Goal: Task Accomplishment & Management: Manage account settings

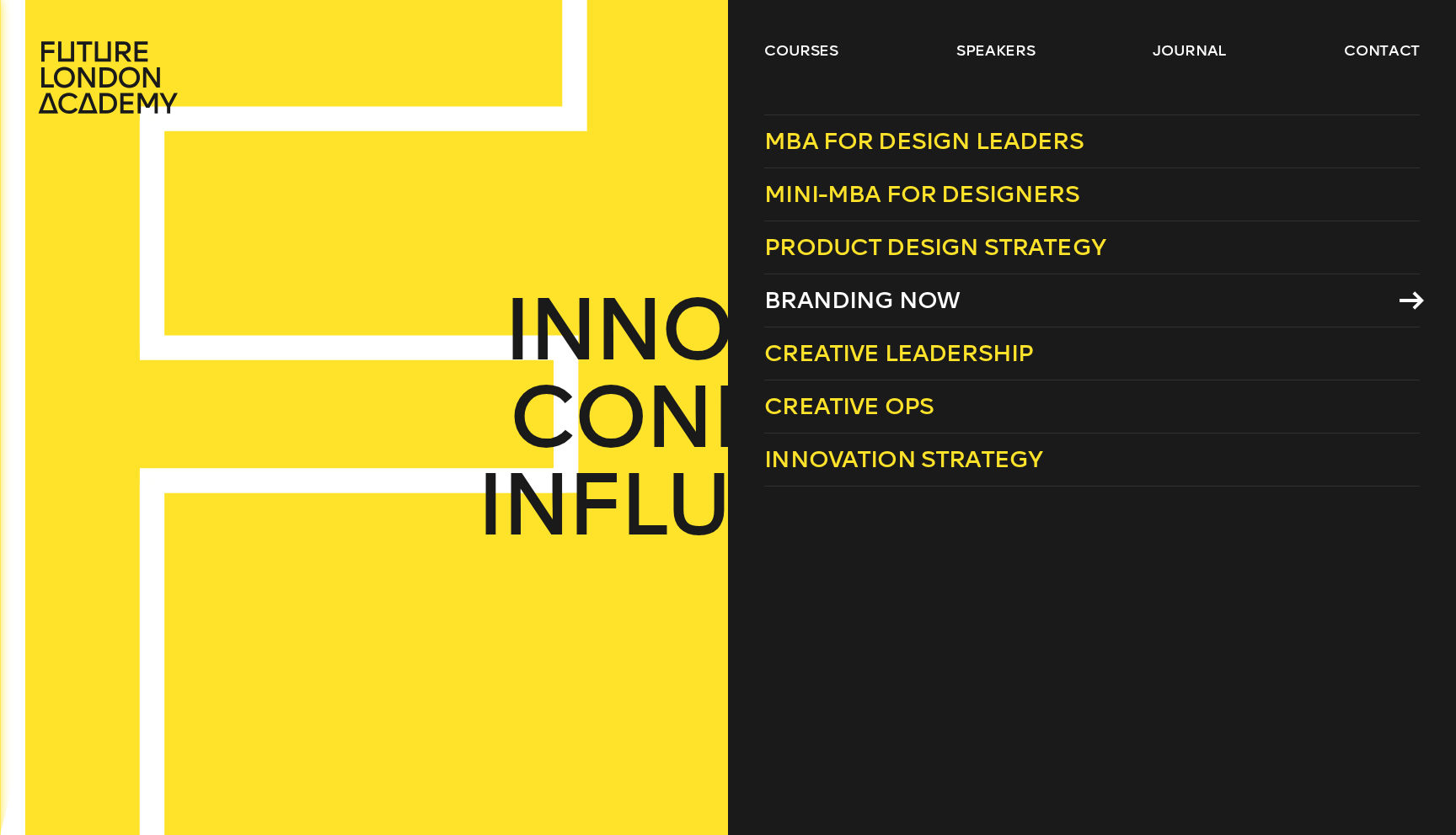
click at [835, 287] on span "Branding Now" at bounding box center [862, 300] width 196 height 28
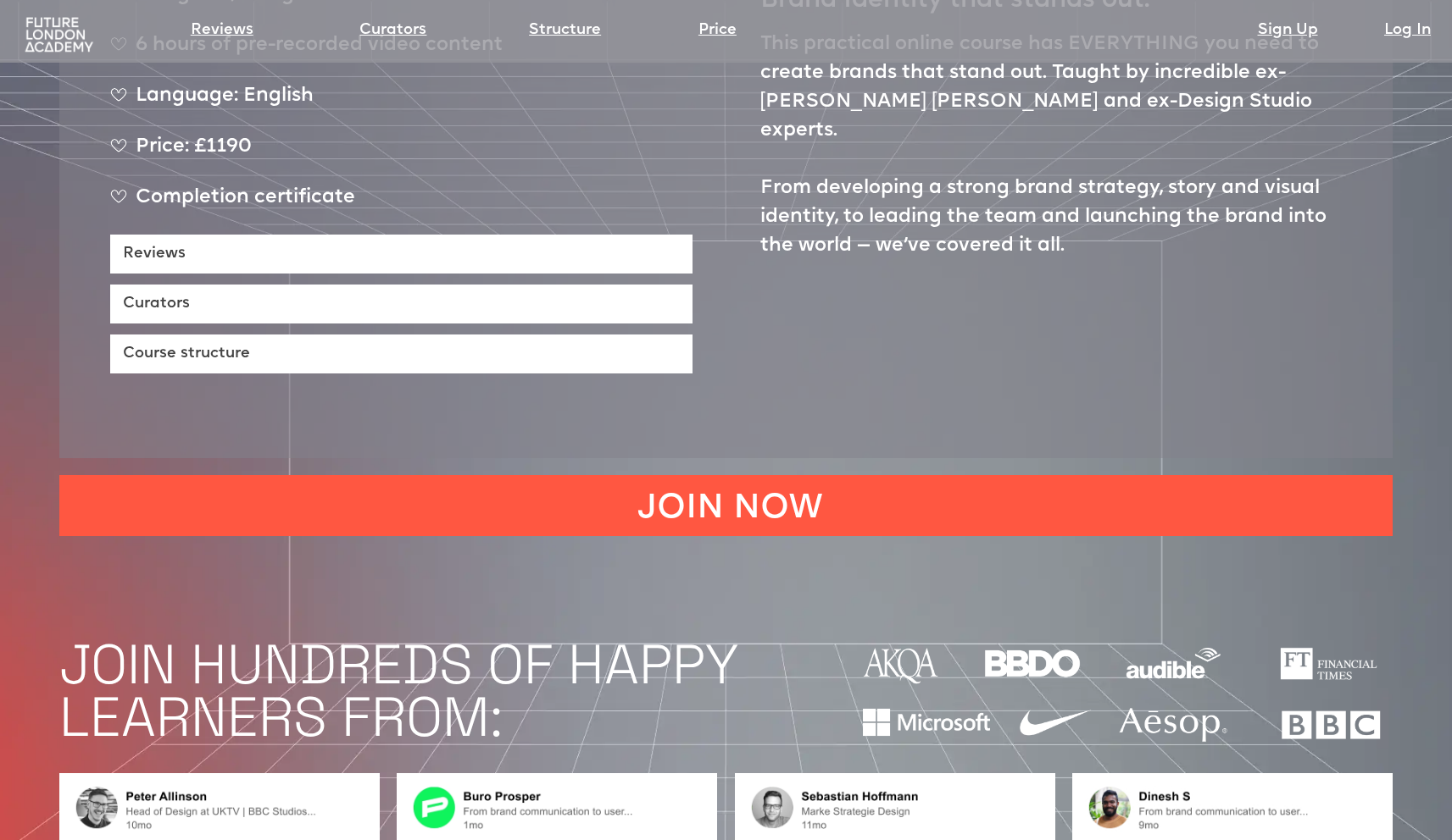
scroll to position [1031, 0]
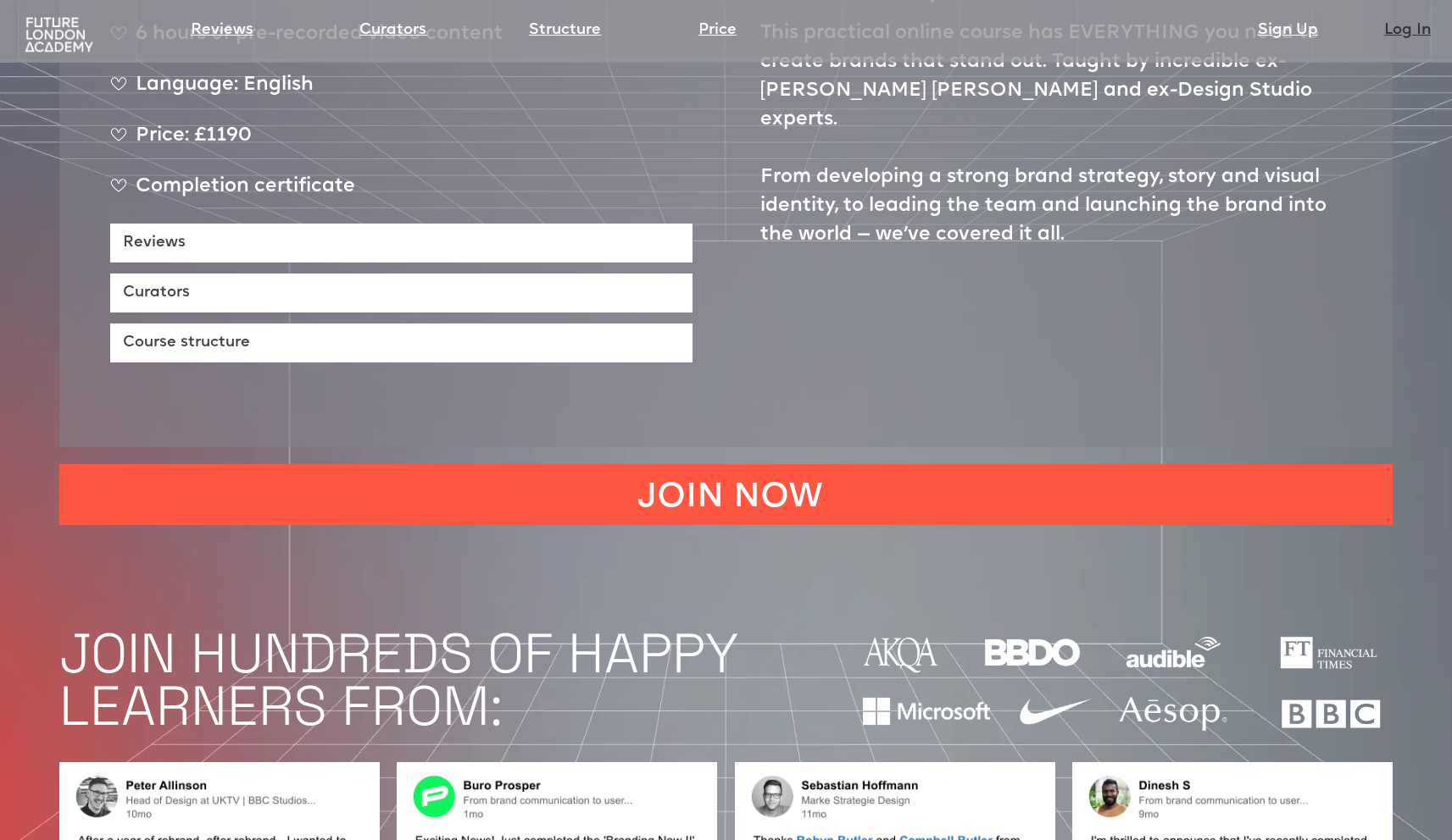
click at [1407, 24] on link "Log In" at bounding box center [1408, 31] width 47 height 23
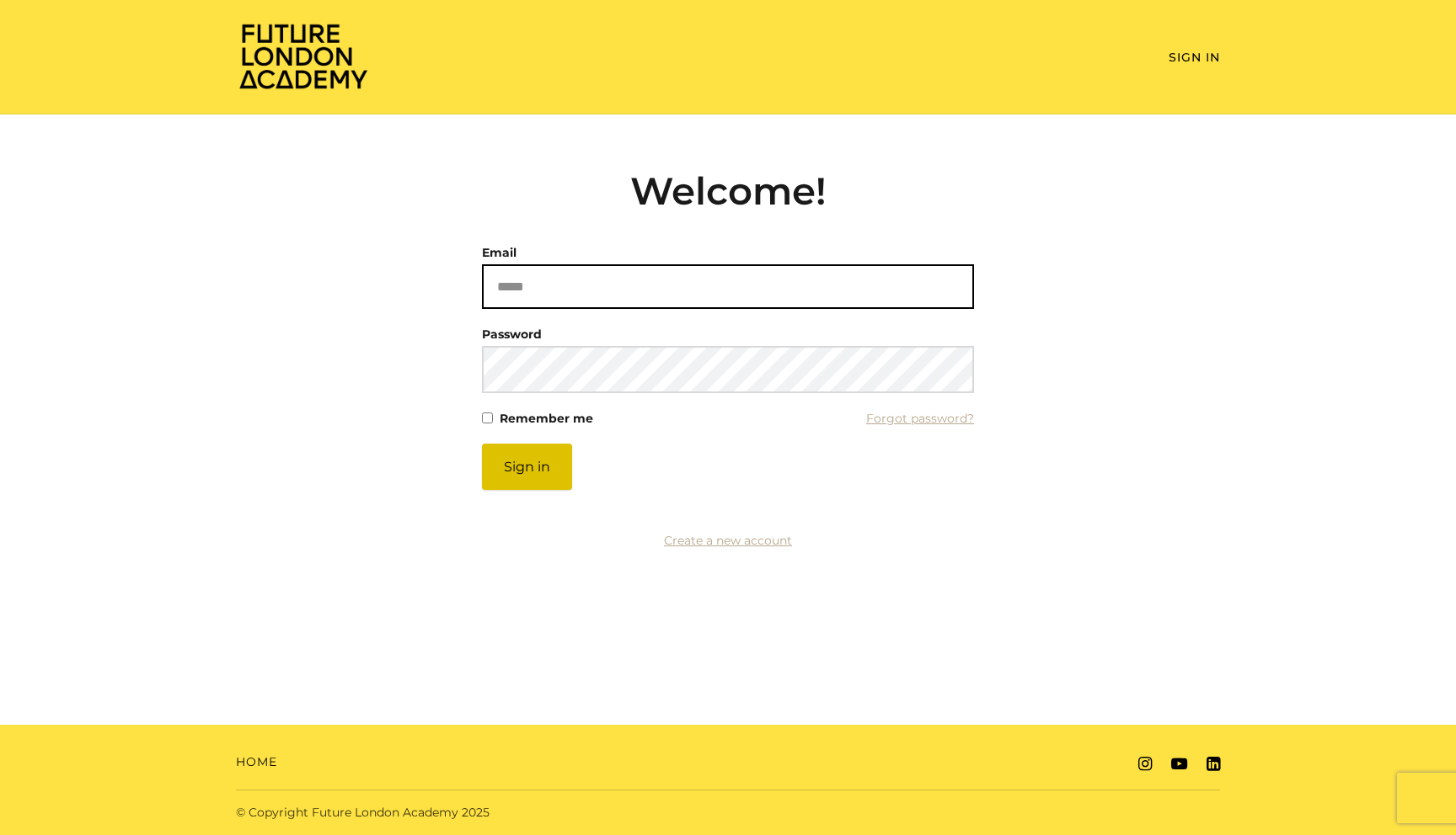
type input "**********"
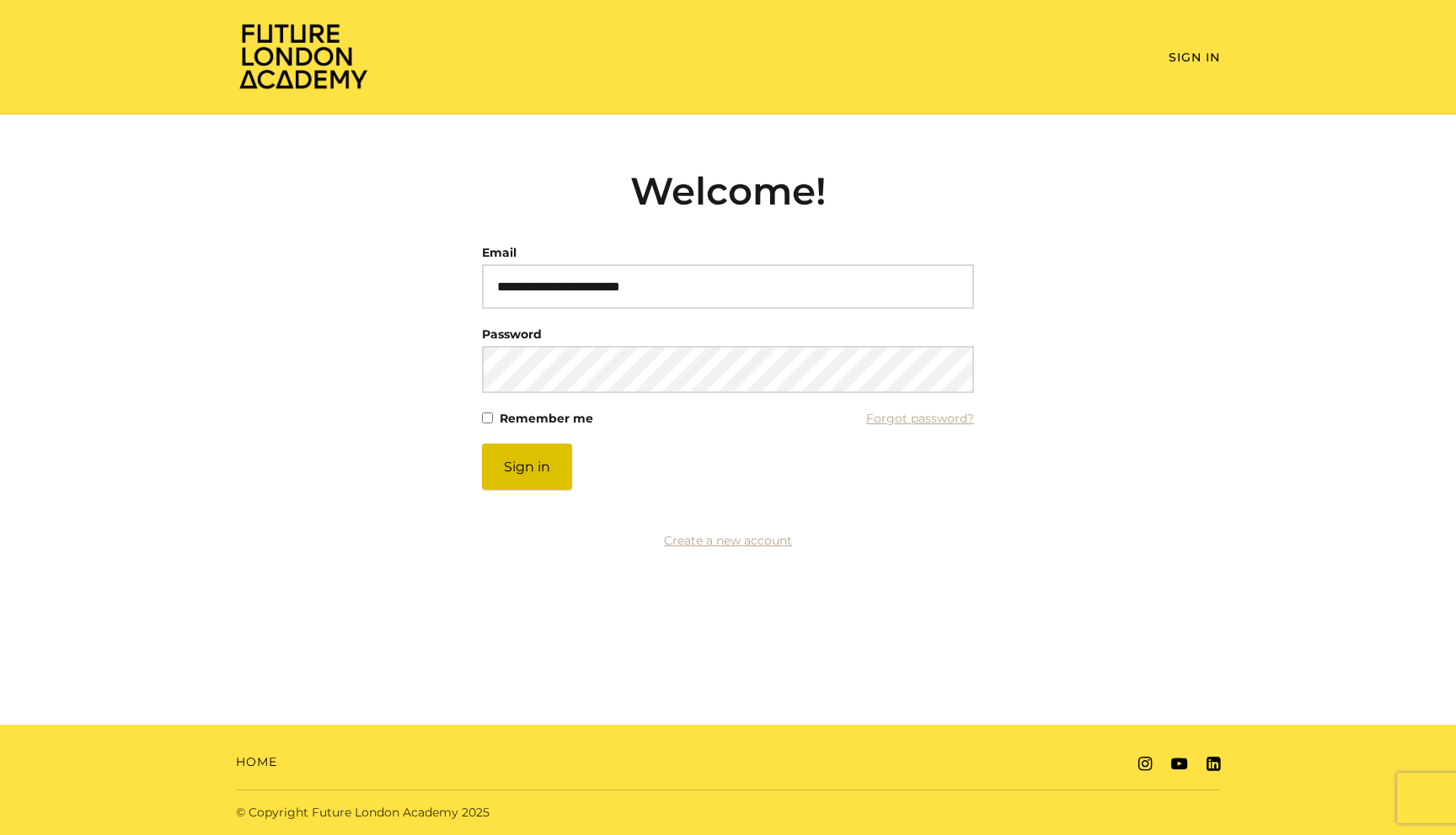
click at [520, 467] on button "Sign in" at bounding box center [526, 467] width 90 height 47
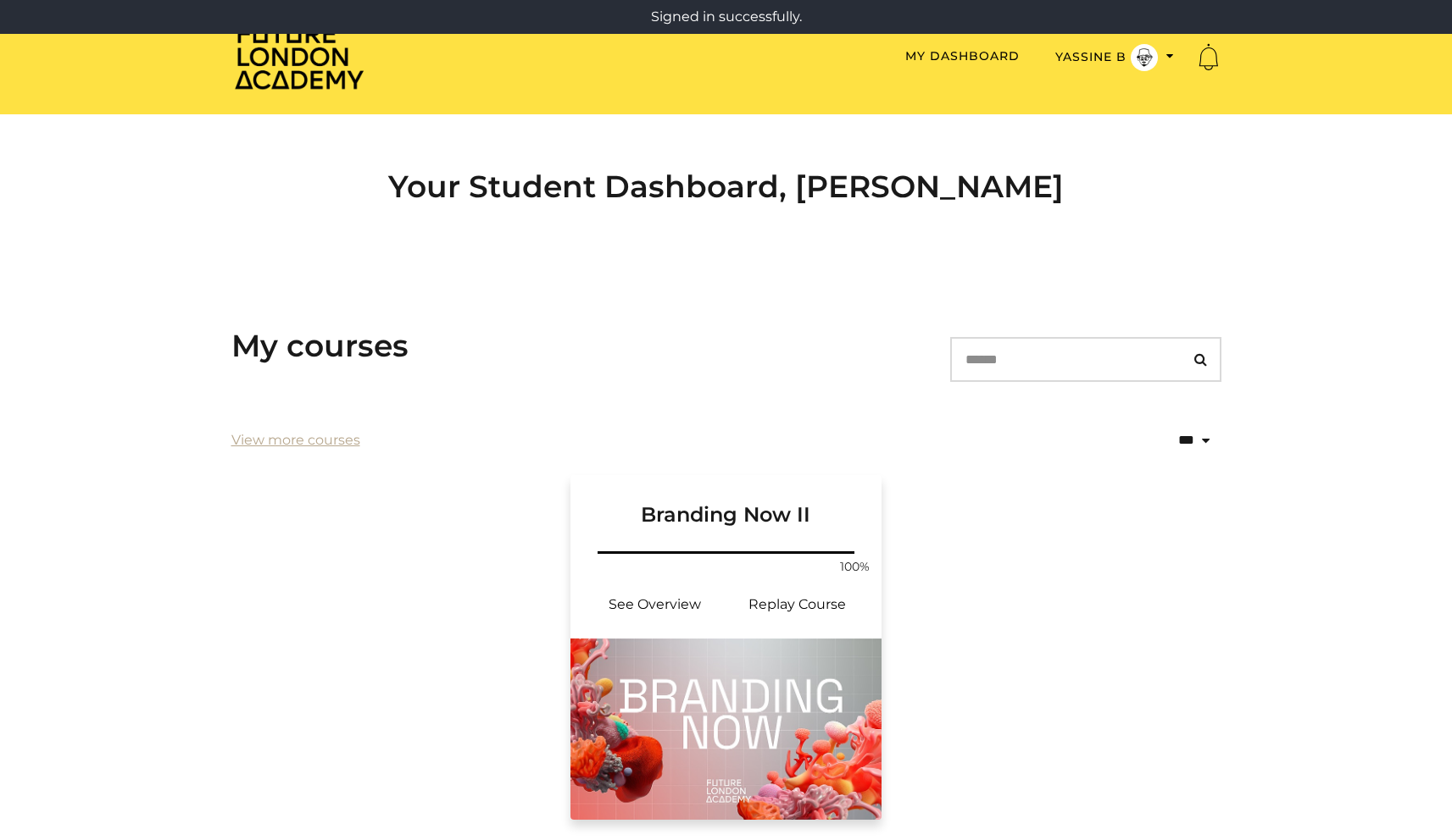
scroll to position [137, 0]
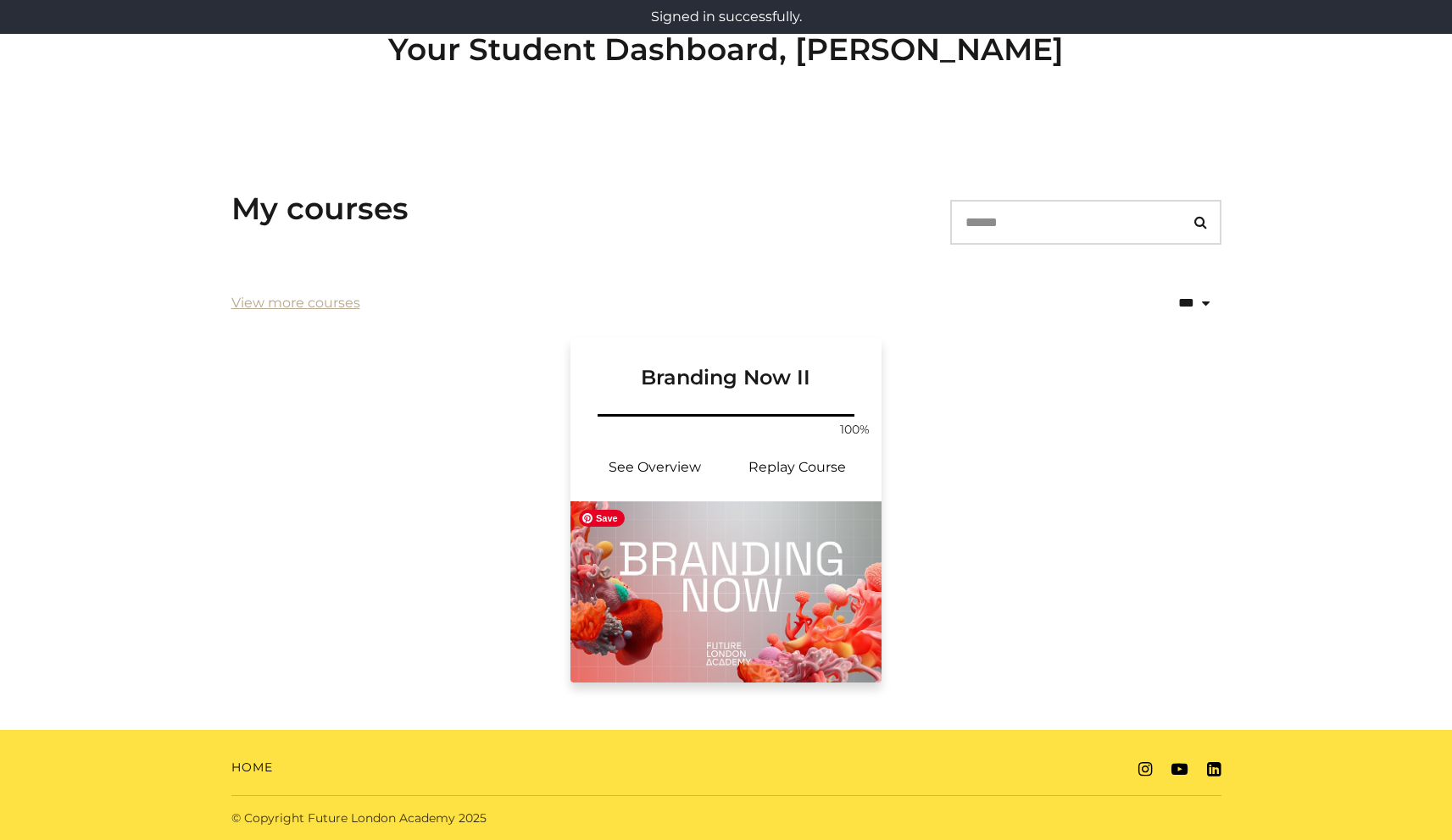
click at [764, 584] on img at bounding box center [726, 592] width 312 height 182
